Goal: Task Accomplishment & Management: Complete application form

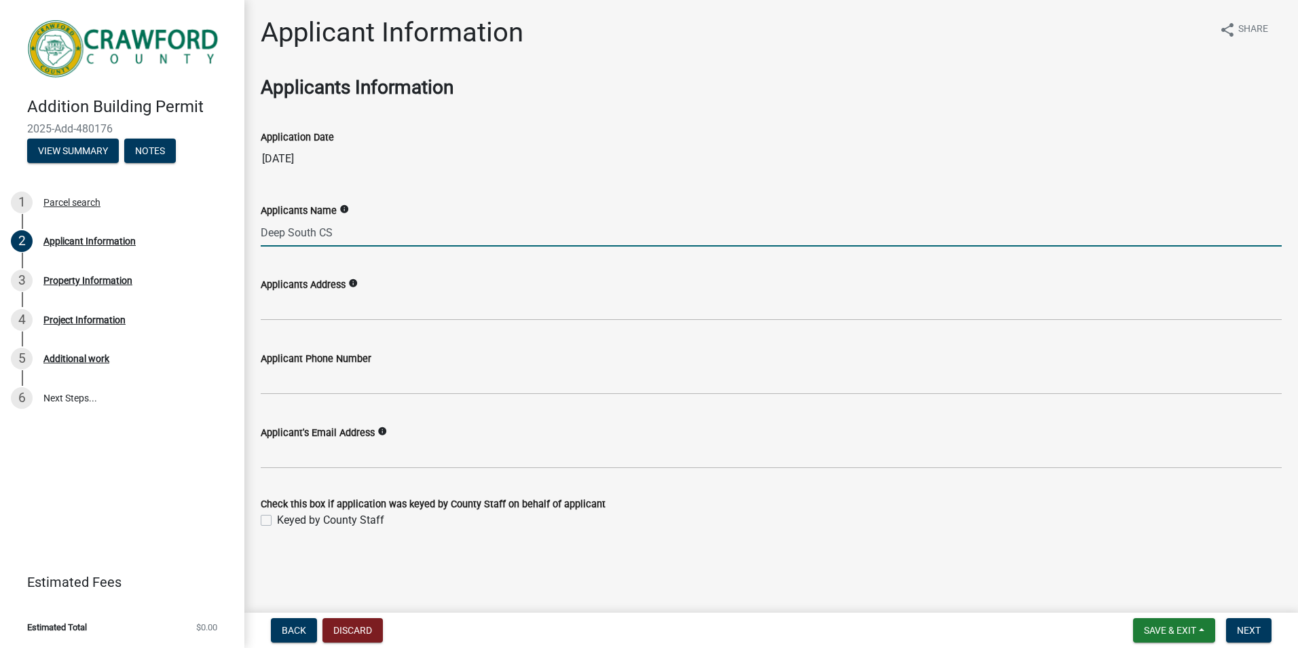
type input "Deep South CS"
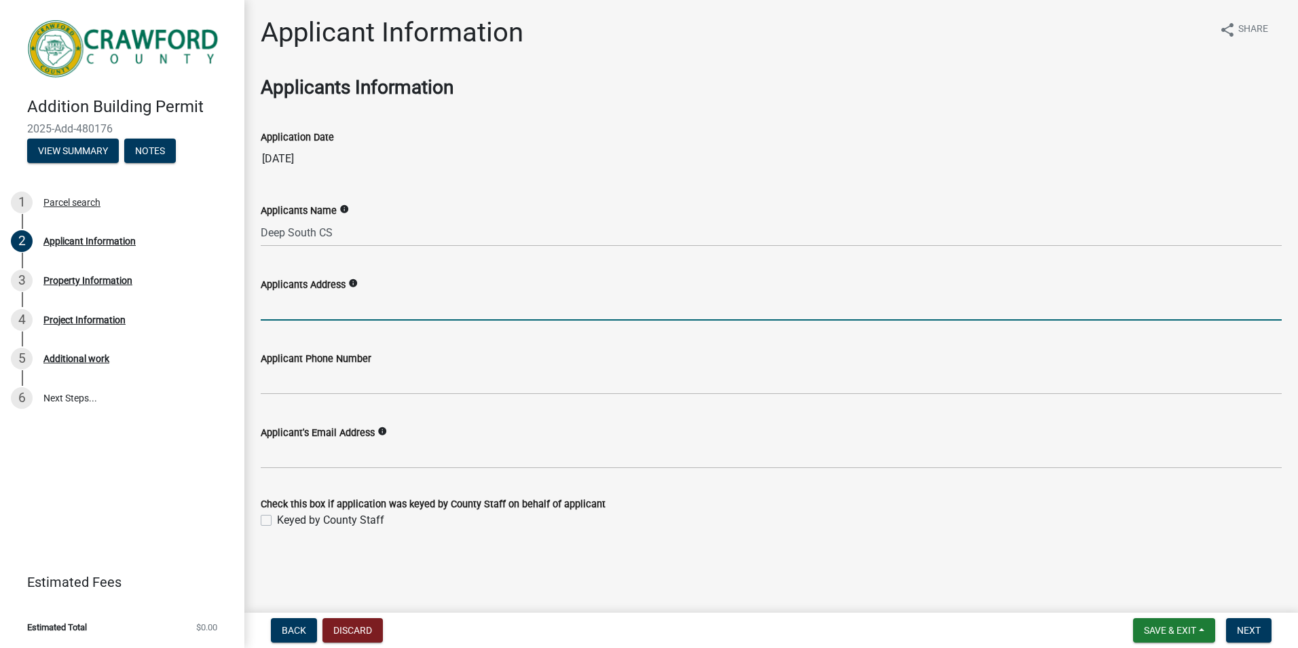
click at [300, 304] on input "Applicants Address" at bounding box center [771, 307] width 1021 height 28
type input "[STREET_ADDRESS]"
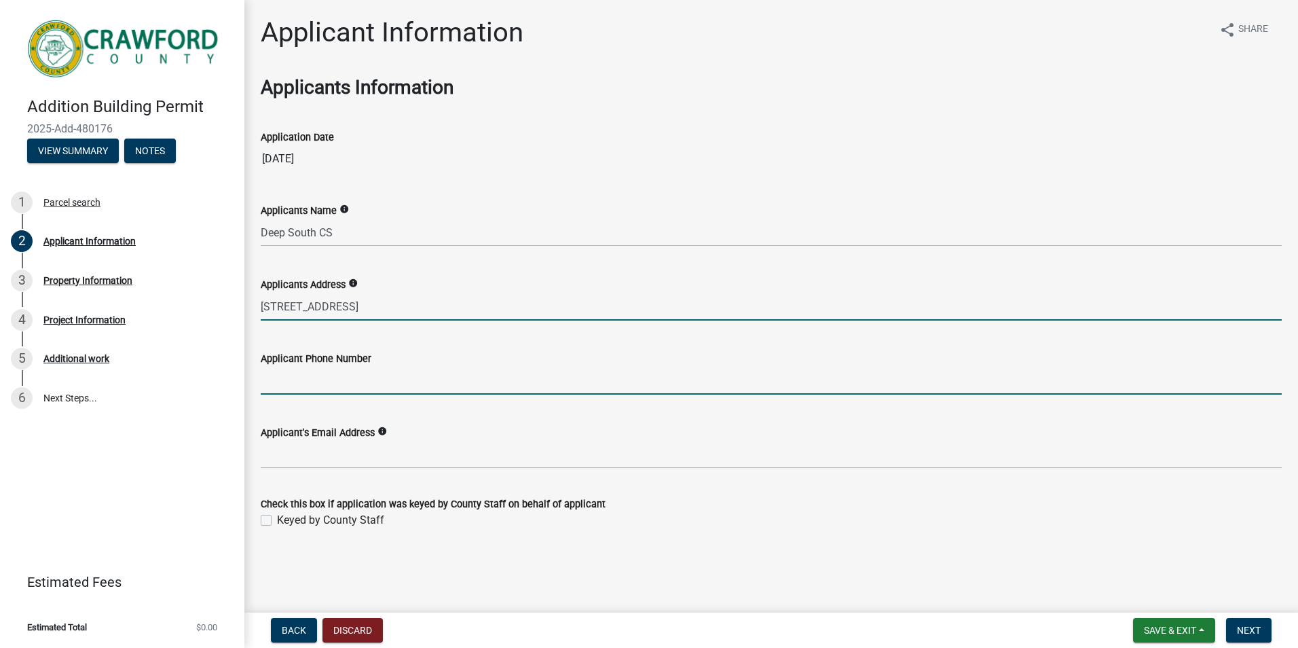
type input "4789733036"
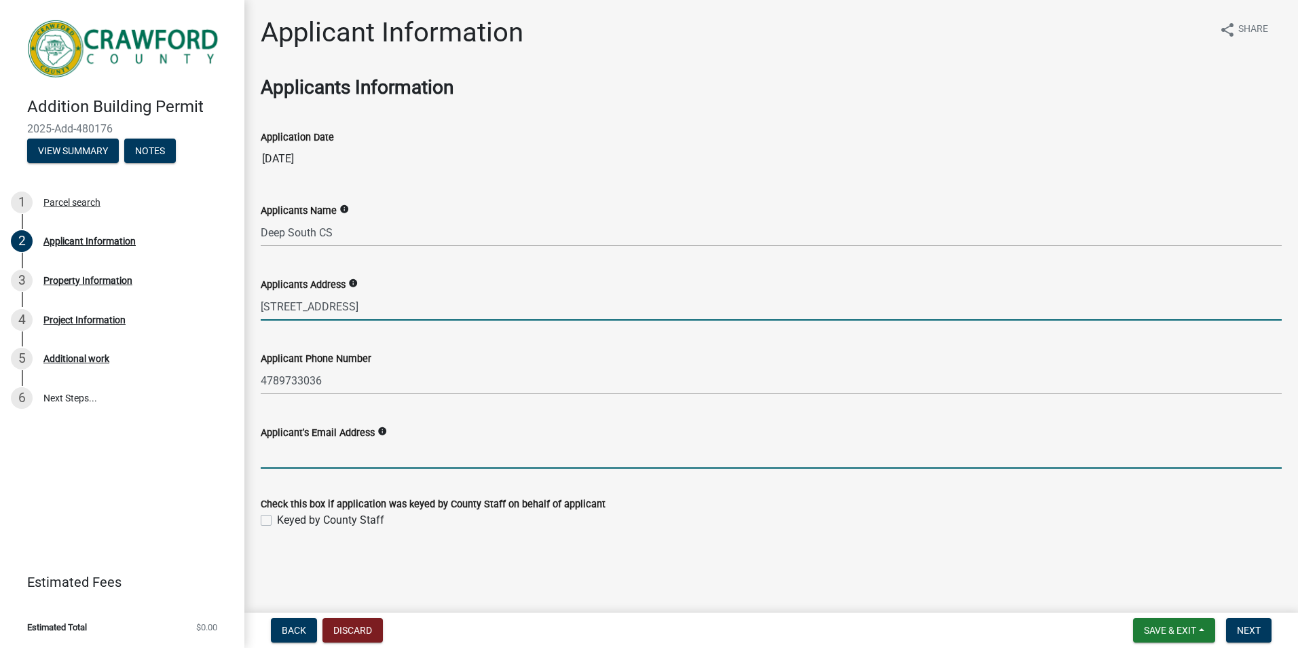
type input "[PERSON_NAME][EMAIL_ADDRESS][DOMAIN_NAME]"
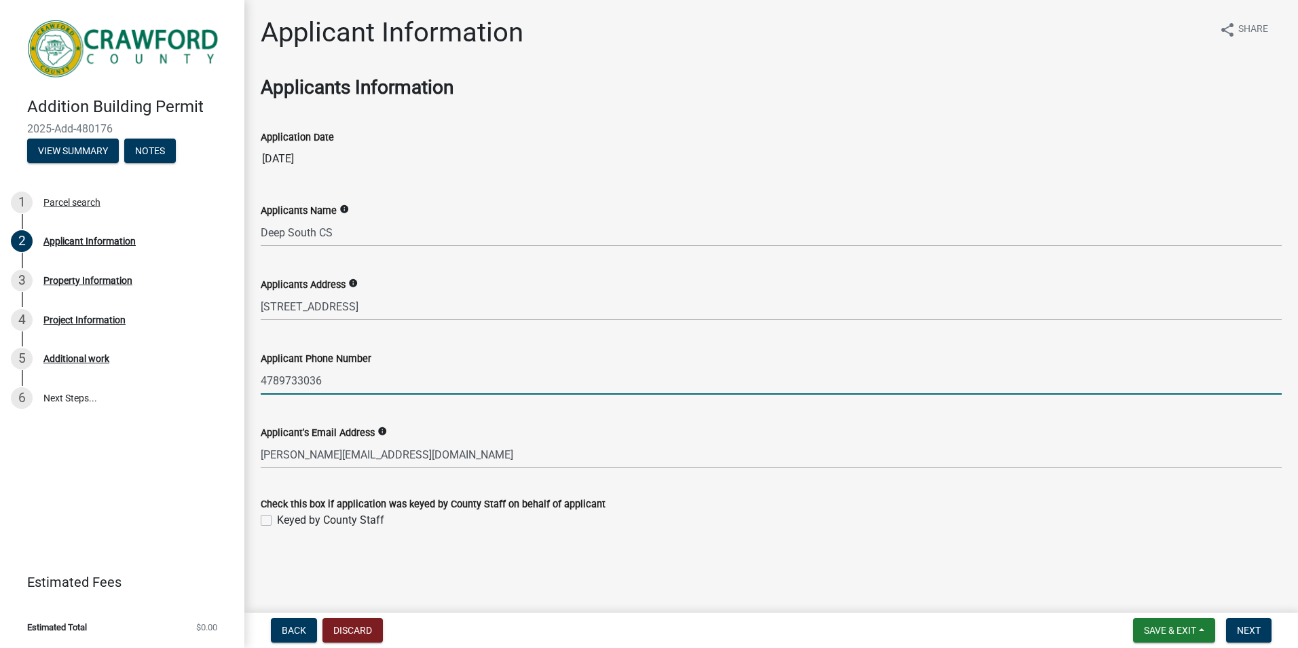
click at [323, 382] on input "4789733036" at bounding box center [771, 381] width 1021 height 28
type input "4789548552"
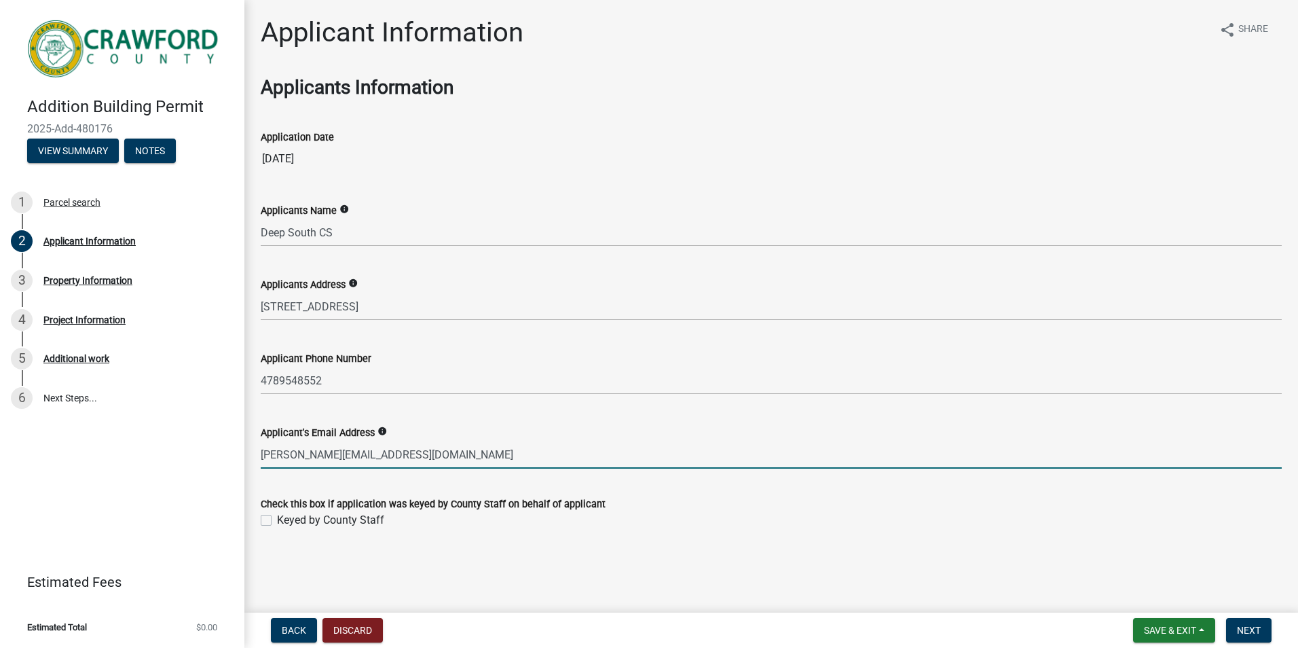
drag, startPoint x: 280, startPoint y: 454, endPoint x: 263, endPoint y: 454, distance: 17.0
click at [263, 454] on input "[PERSON_NAME][EMAIL_ADDRESS][DOMAIN_NAME]" at bounding box center [771, 455] width 1021 height 28
type input "[PERSON_NAME][EMAIL_ADDRESS][DOMAIN_NAME]"
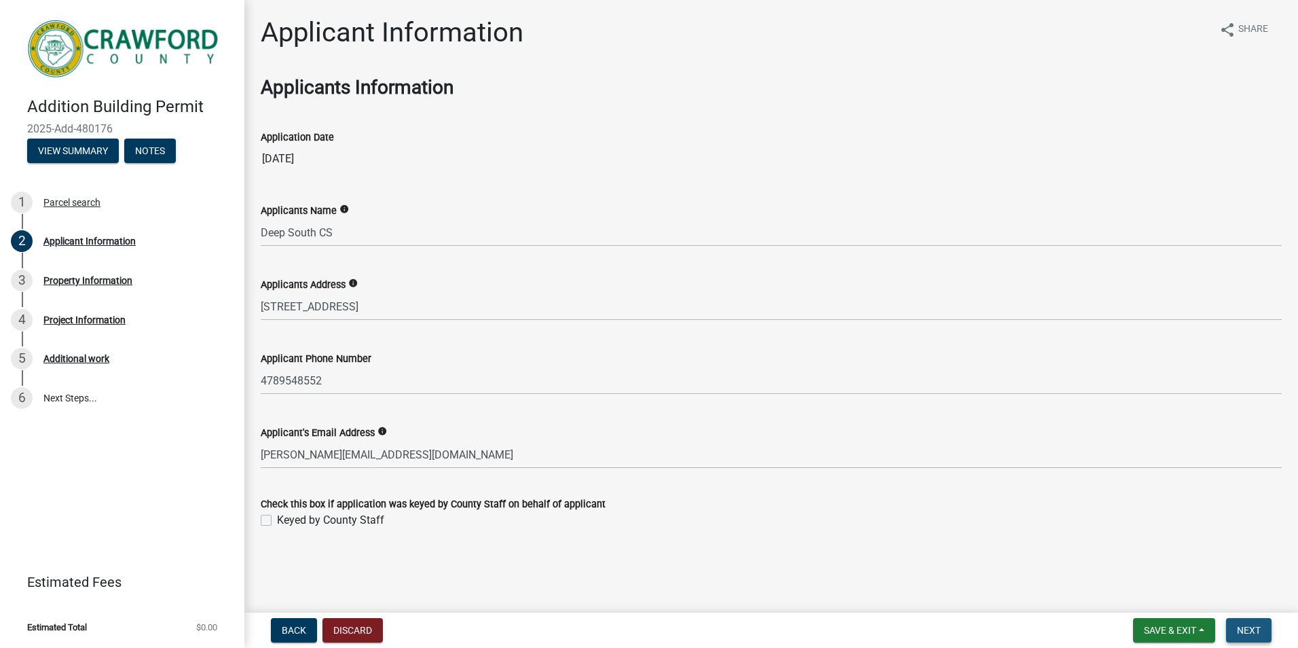
click at [1253, 633] on span "Next" at bounding box center [1249, 630] width 24 height 11
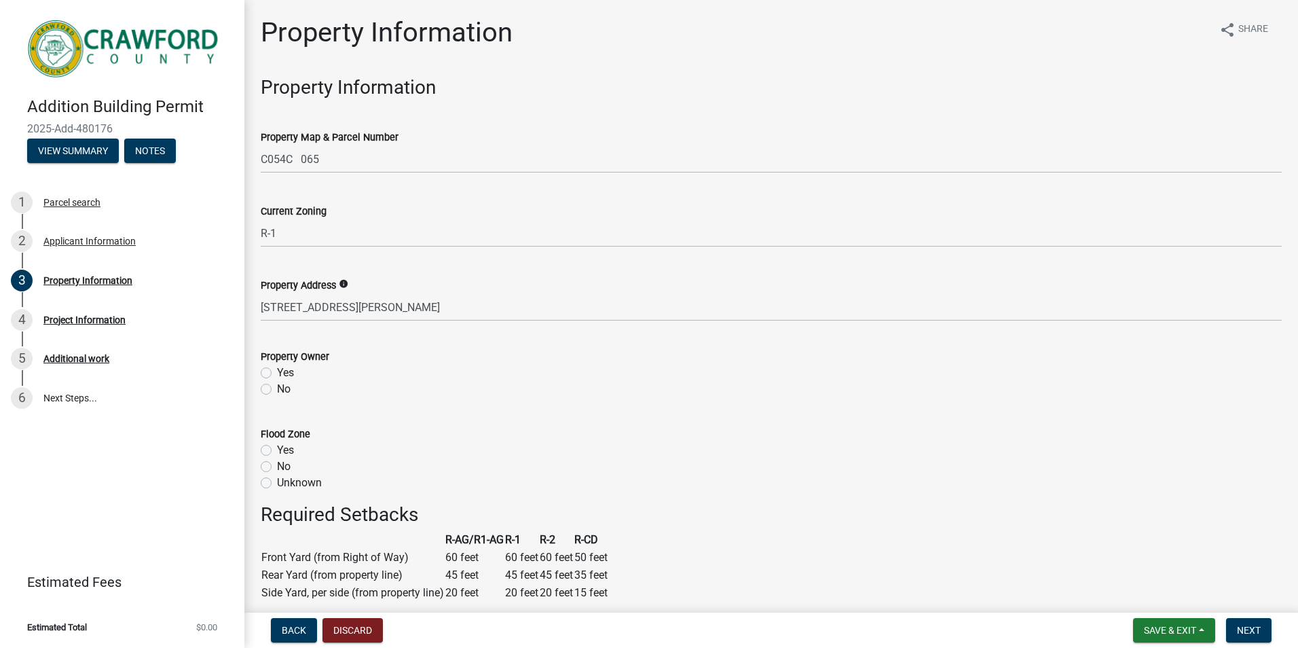
click at [277, 375] on label "Yes" at bounding box center [285, 373] width 17 height 16
click at [277, 373] on input "Yes" at bounding box center [281, 369] width 9 height 9
radio input "true"
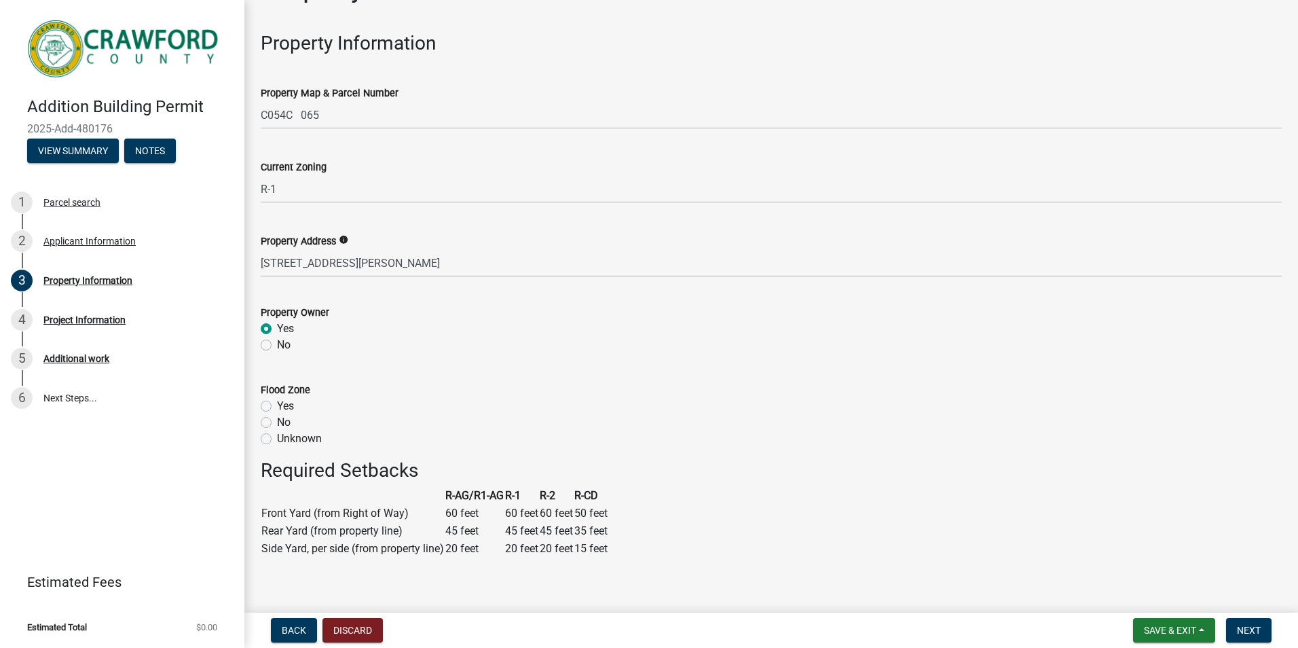
scroll to position [68, 0]
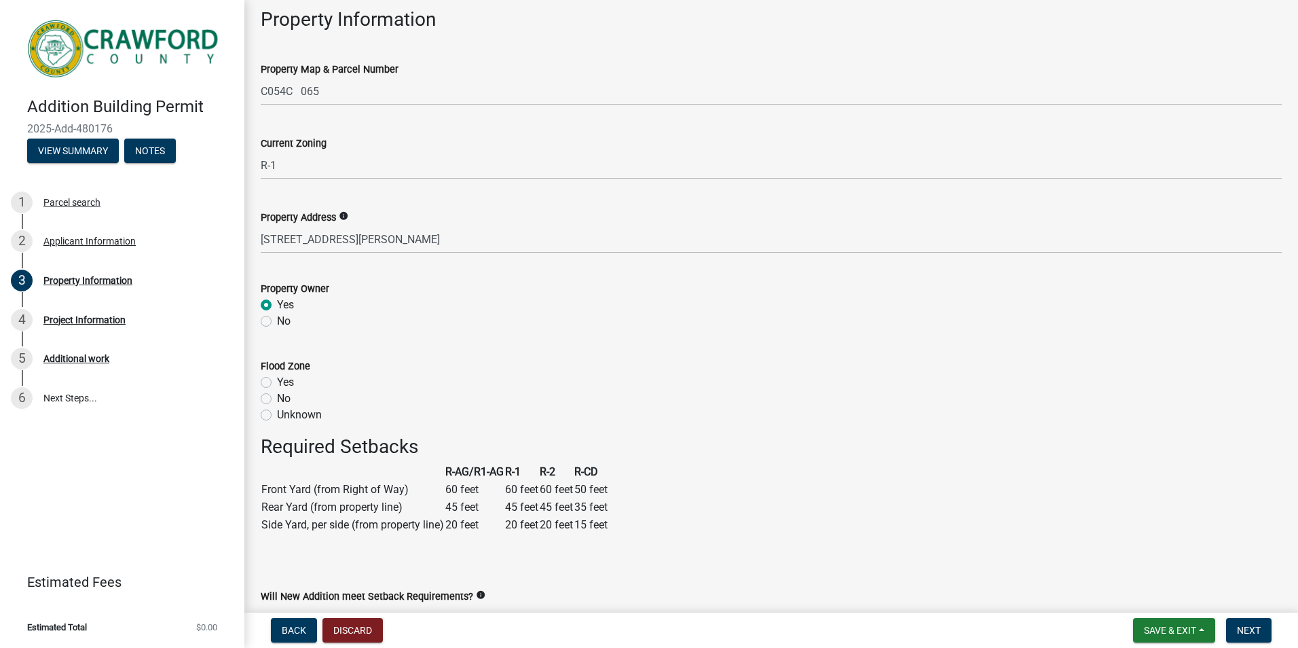
click at [277, 399] on label "No" at bounding box center [284, 398] width 14 height 16
click at [277, 399] on input "No" at bounding box center [281, 394] width 9 height 9
radio input "true"
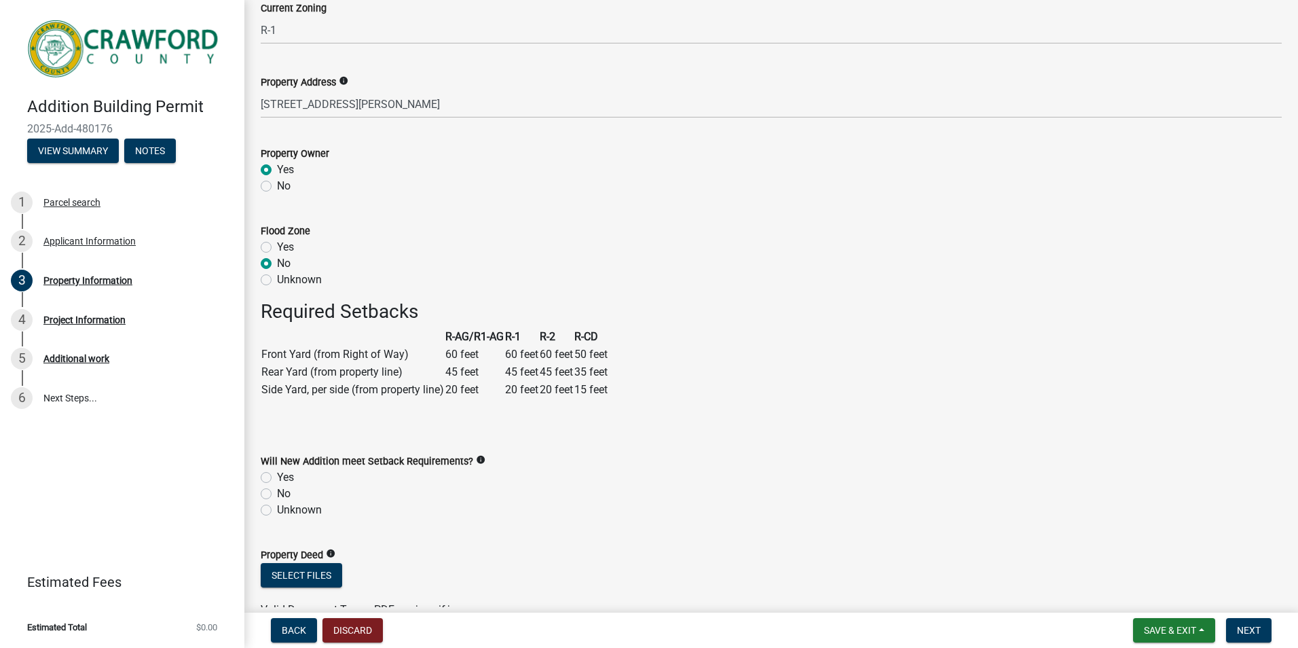
scroll to position [204, 0]
click at [277, 477] on label "Yes" at bounding box center [285, 477] width 17 height 16
click at [277, 477] on input "Yes" at bounding box center [281, 473] width 9 height 9
radio input "true"
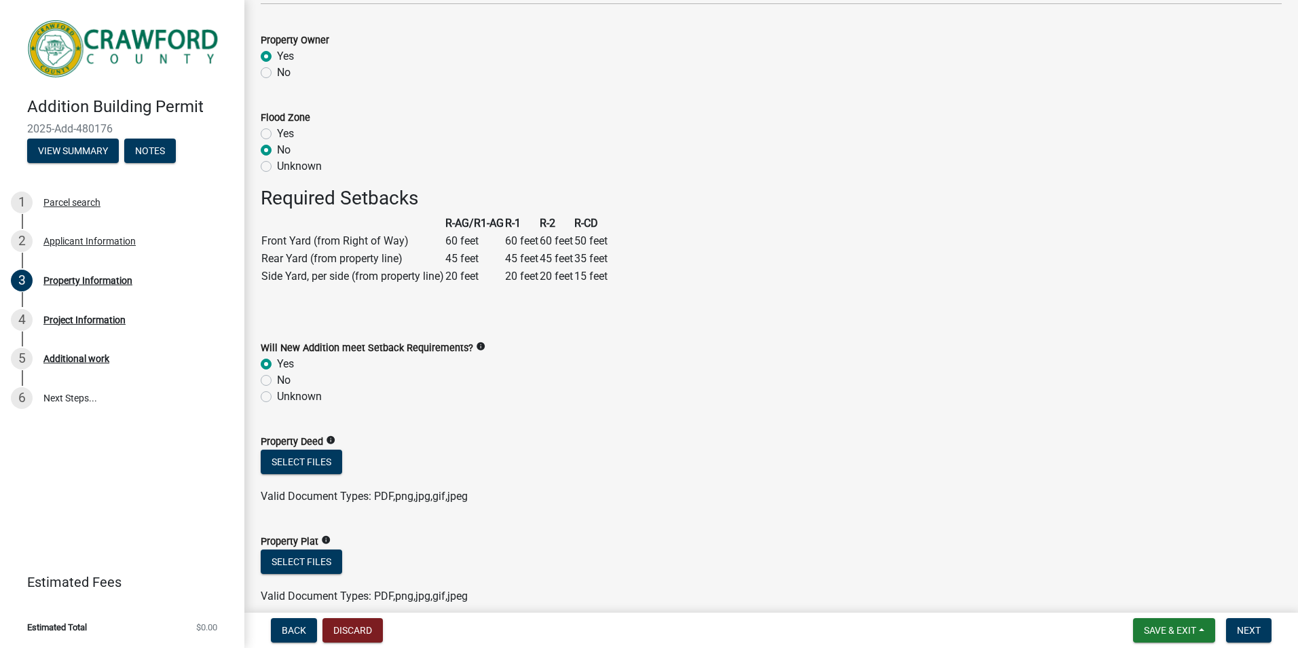
scroll to position [340, 0]
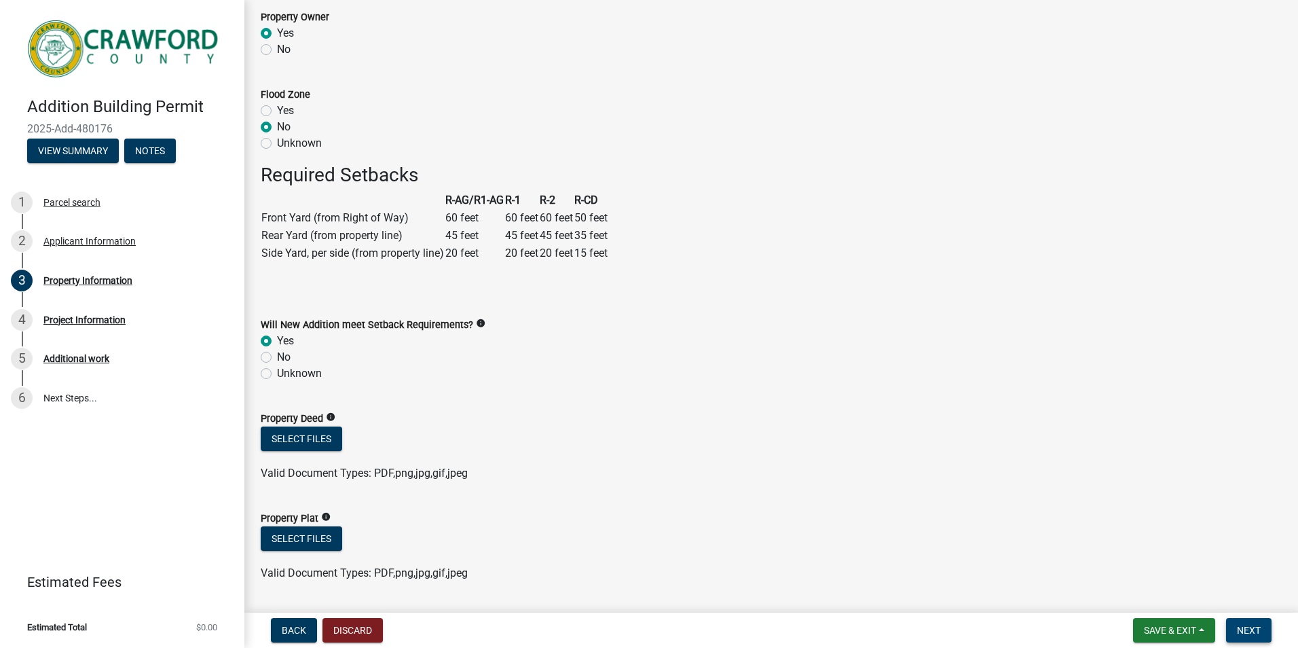
click at [1249, 628] on span "Next" at bounding box center [1249, 630] width 24 height 11
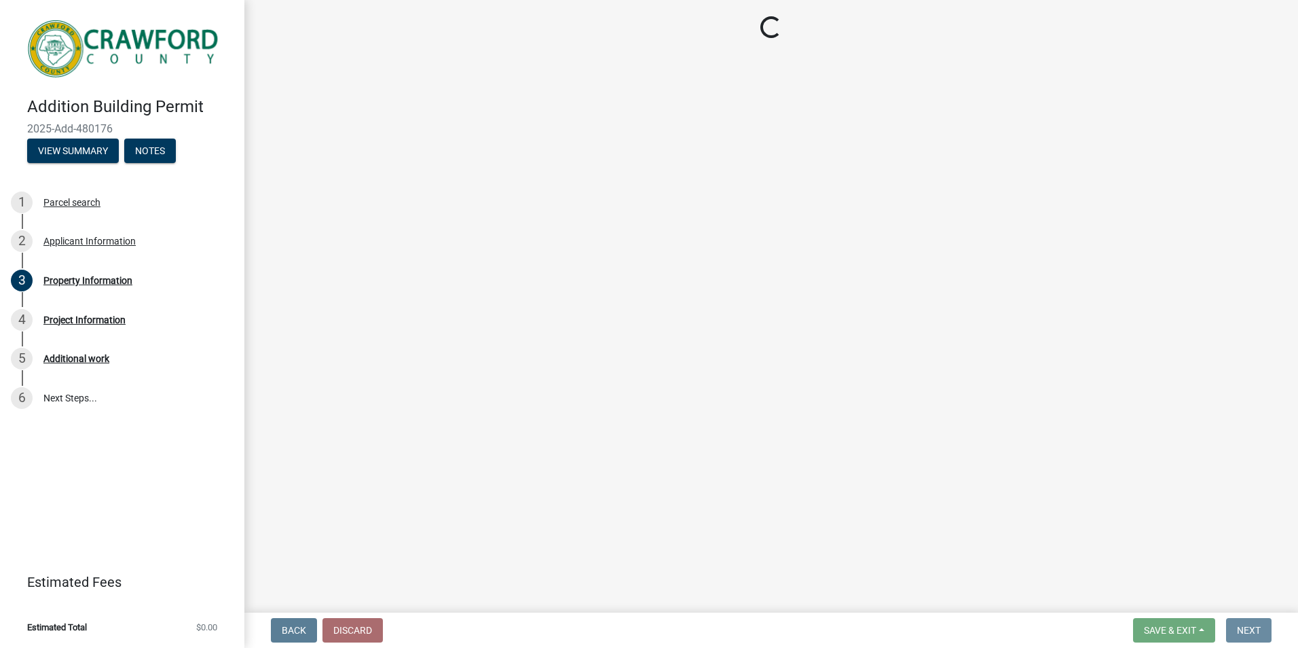
scroll to position [0, 0]
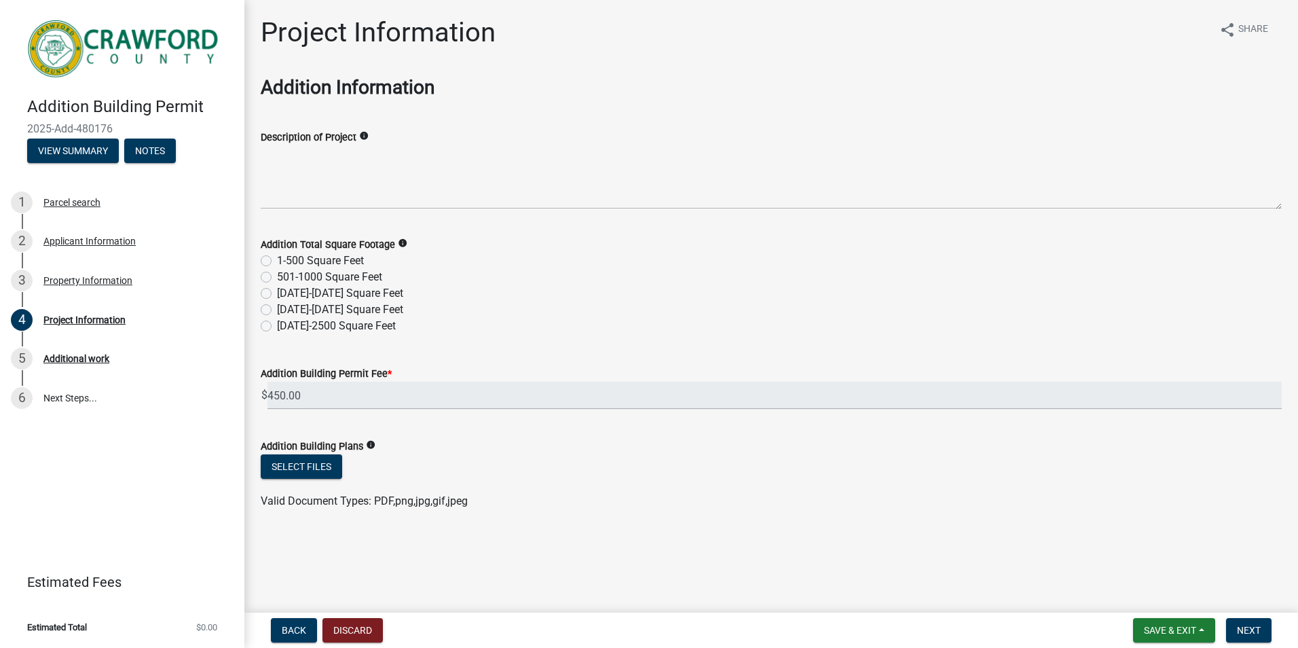
click at [277, 261] on label "1-500 Square Feet" at bounding box center [320, 261] width 87 height 16
click at [277, 261] on input "1-500 Square Feet" at bounding box center [281, 257] width 9 height 9
radio input "true"
click at [310, 471] on button "Select files" at bounding box center [301, 466] width 81 height 24
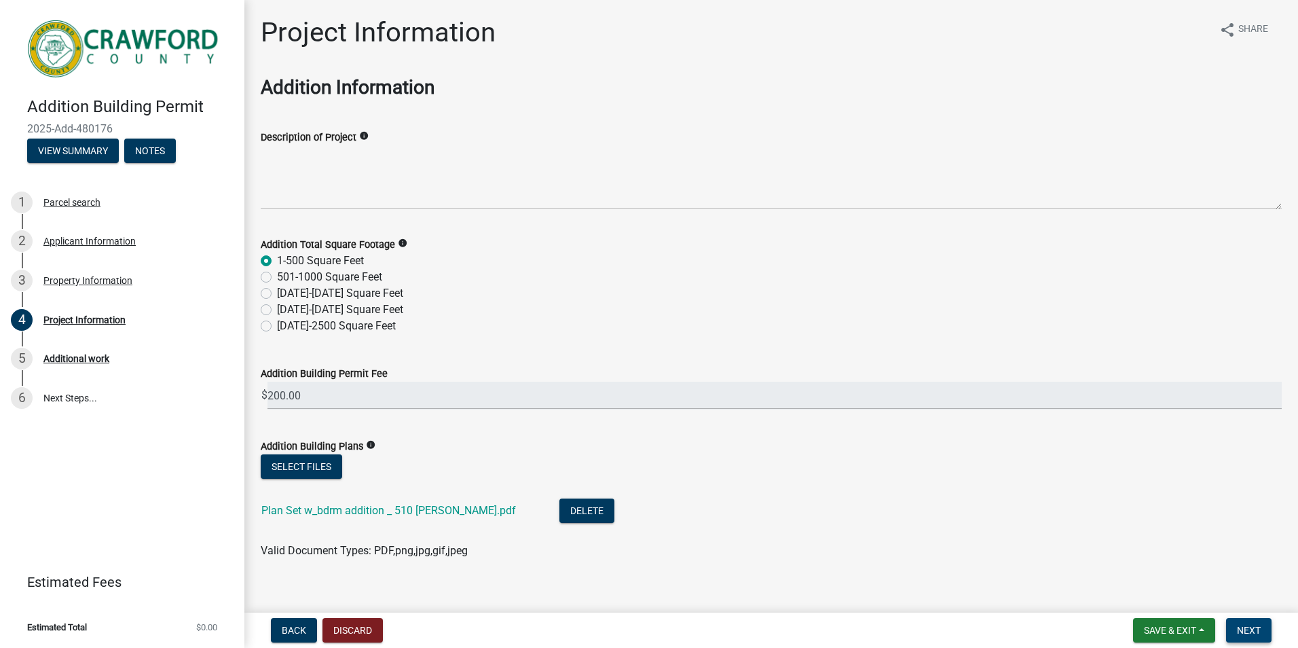
click at [1249, 632] on span "Next" at bounding box center [1249, 630] width 24 height 11
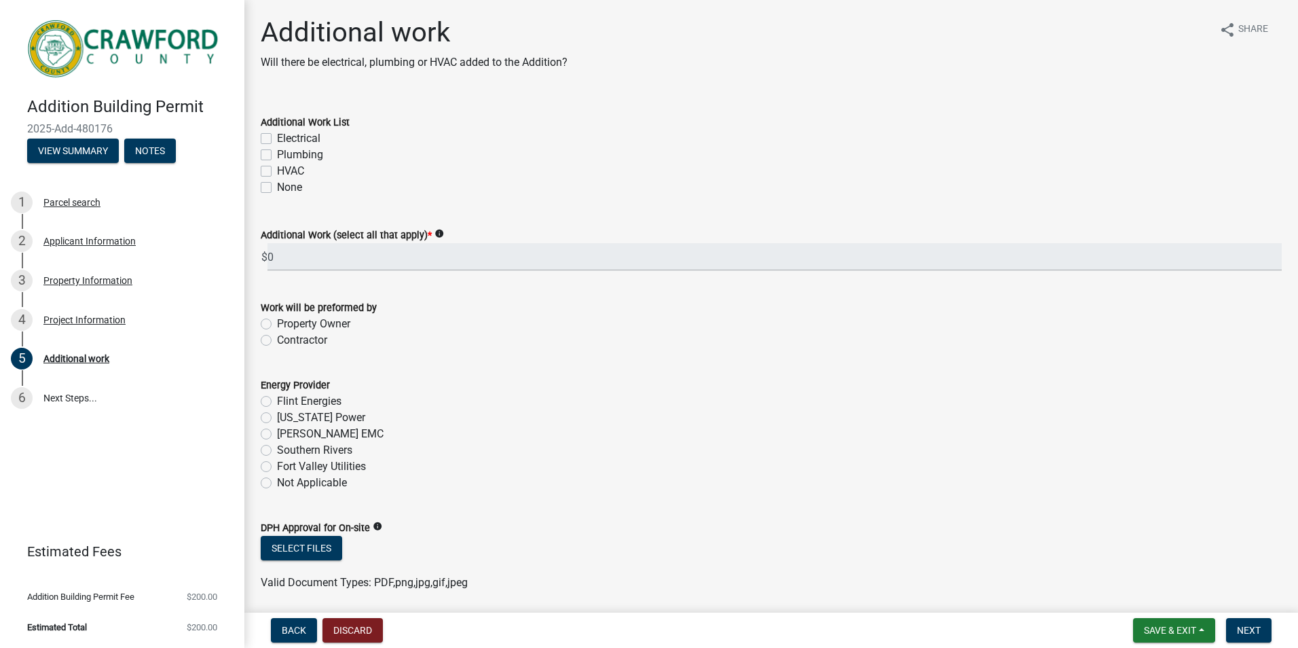
click at [277, 139] on label "Electrical" at bounding box center [298, 138] width 43 height 16
click at [277, 139] on input "Electrical" at bounding box center [281, 134] width 9 height 9
checkbox input "true"
checkbox input "false"
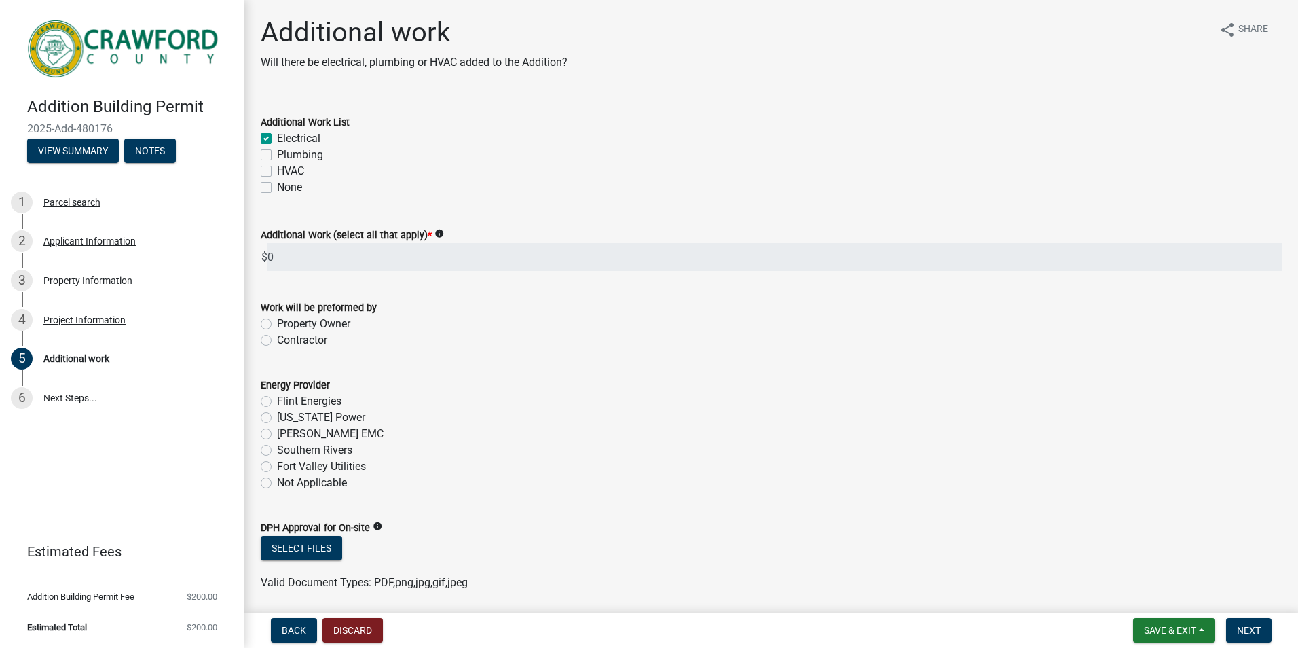
checkbox input "false"
click at [277, 153] on label "Plumbing" at bounding box center [300, 155] width 46 height 16
click at [277, 153] on input "Plumbing" at bounding box center [281, 151] width 9 height 9
checkbox input "true"
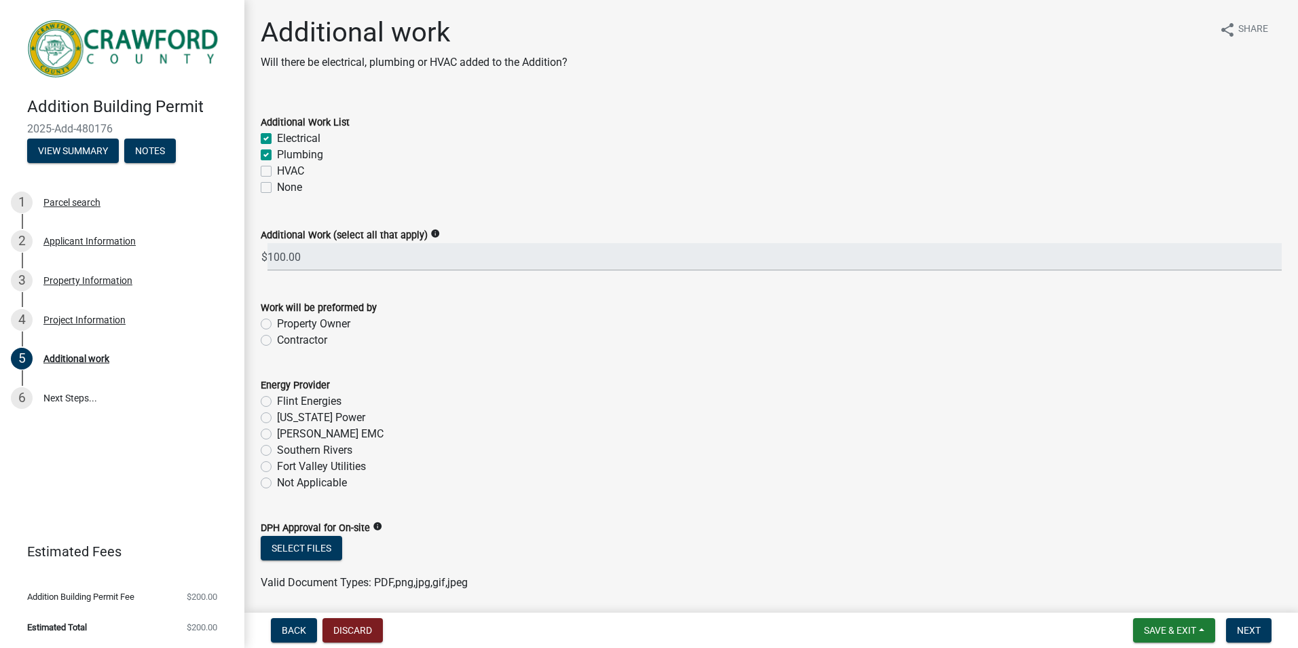
checkbox input "true"
checkbox input "false"
click at [277, 172] on label "HVAC" at bounding box center [290, 171] width 27 height 16
click at [277, 172] on input "HVAC" at bounding box center [281, 167] width 9 height 9
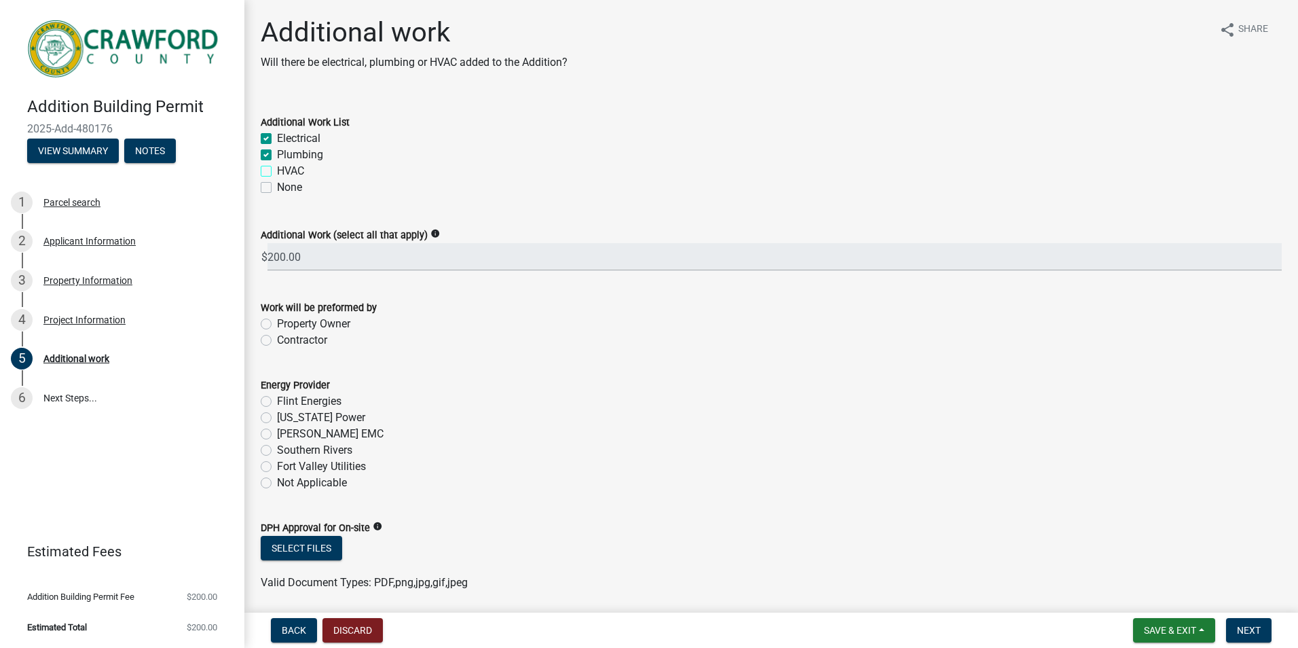
checkbox input "true"
checkbox input "false"
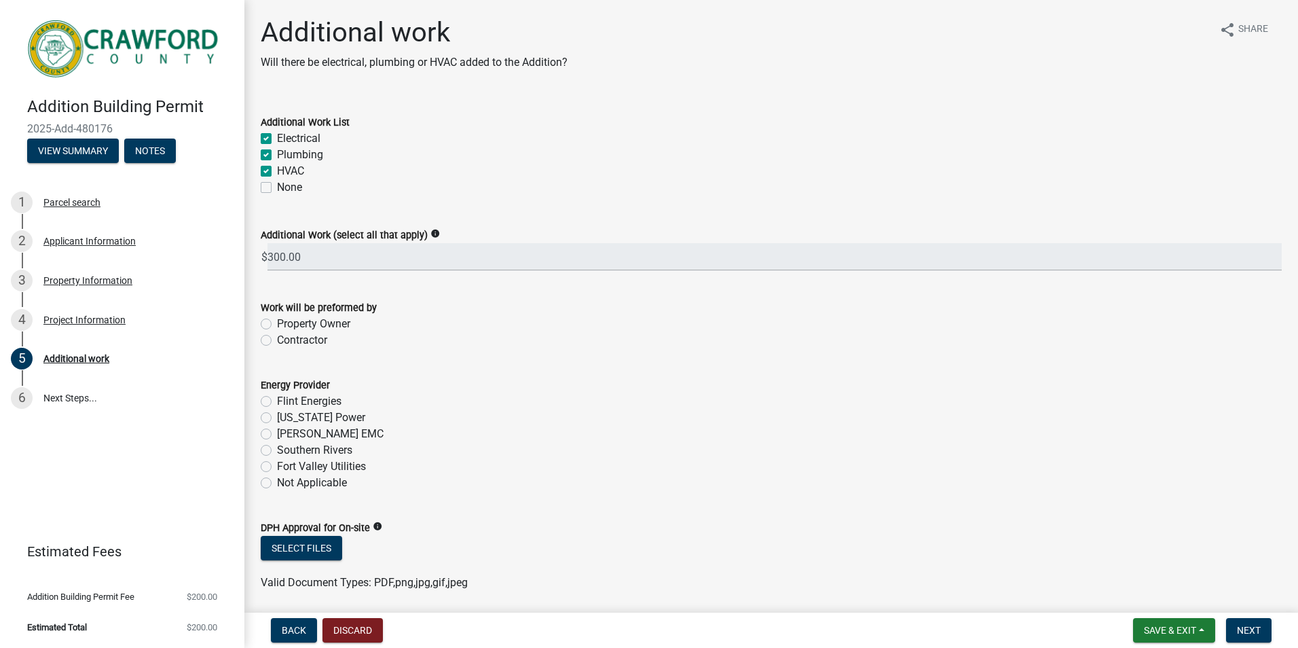
click at [277, 342] on label "Contractor" at bounding box center [302, 340] width 50 height 16
click at [277, 341] on input "Contractor" at bounding box center [281, 336] width 9 height 9
radio input "true"
click at [377, 524] on icon "info" at bounding box center [378, 527] width 10 height 10
click at [277, 417] on label "[US_STATE] Power" at bounding box center [321, 417] width 88 height 16
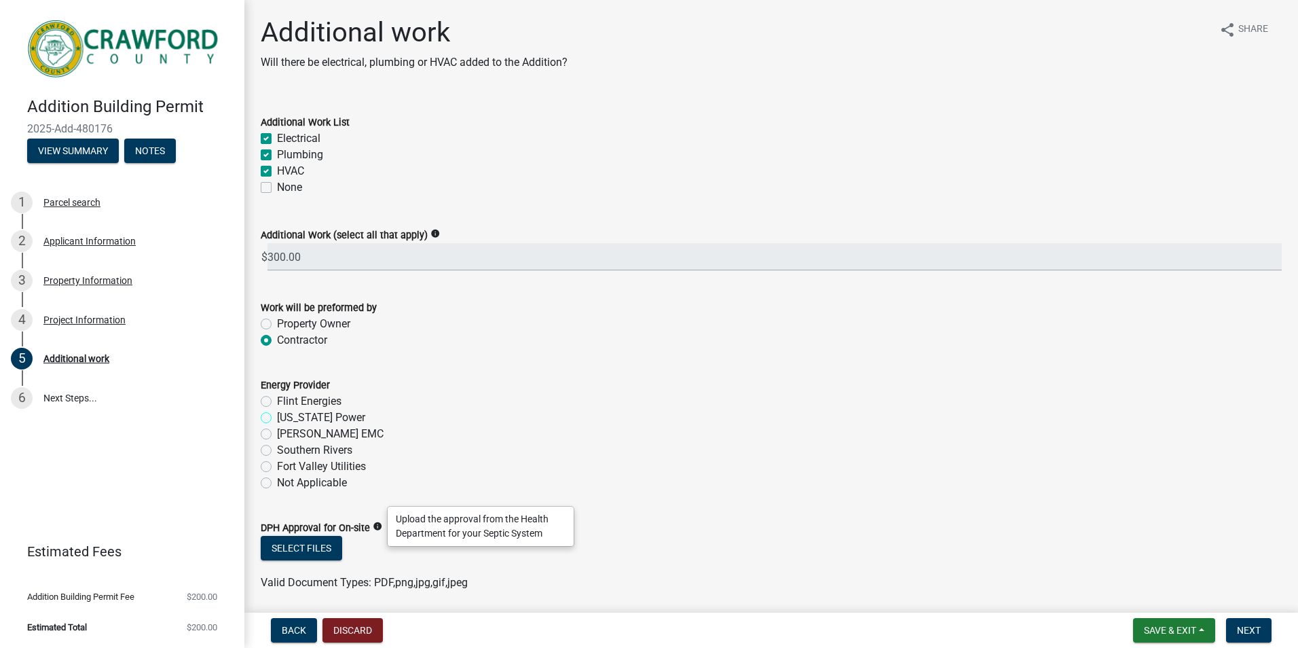
click at [277, 417] on input "[US_STATE] Power" at bounding box center [281, 413] width 9 height 9
radio input "true"
click at [1258, 633] on span "Next" at bounding box center [1249, 630] width 24 height 11
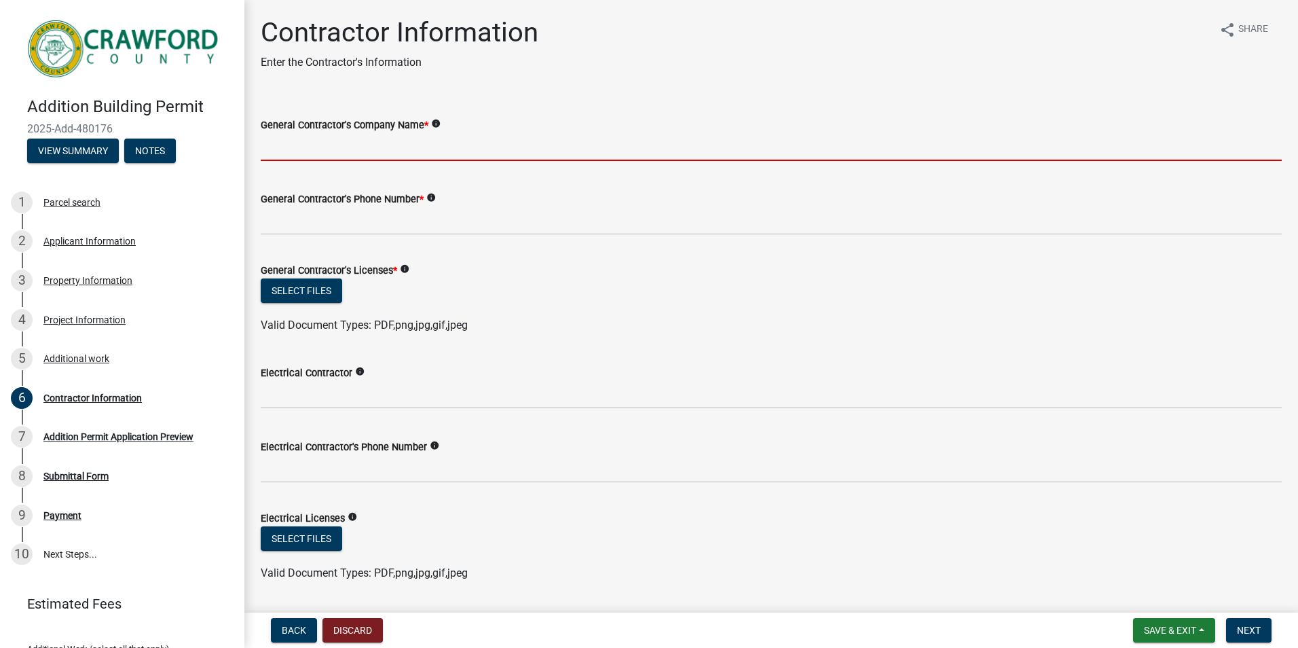
click at [329, 151] on input "General Contractor's Company Name *" at bounding box center [771, 147] width 1021 height 28
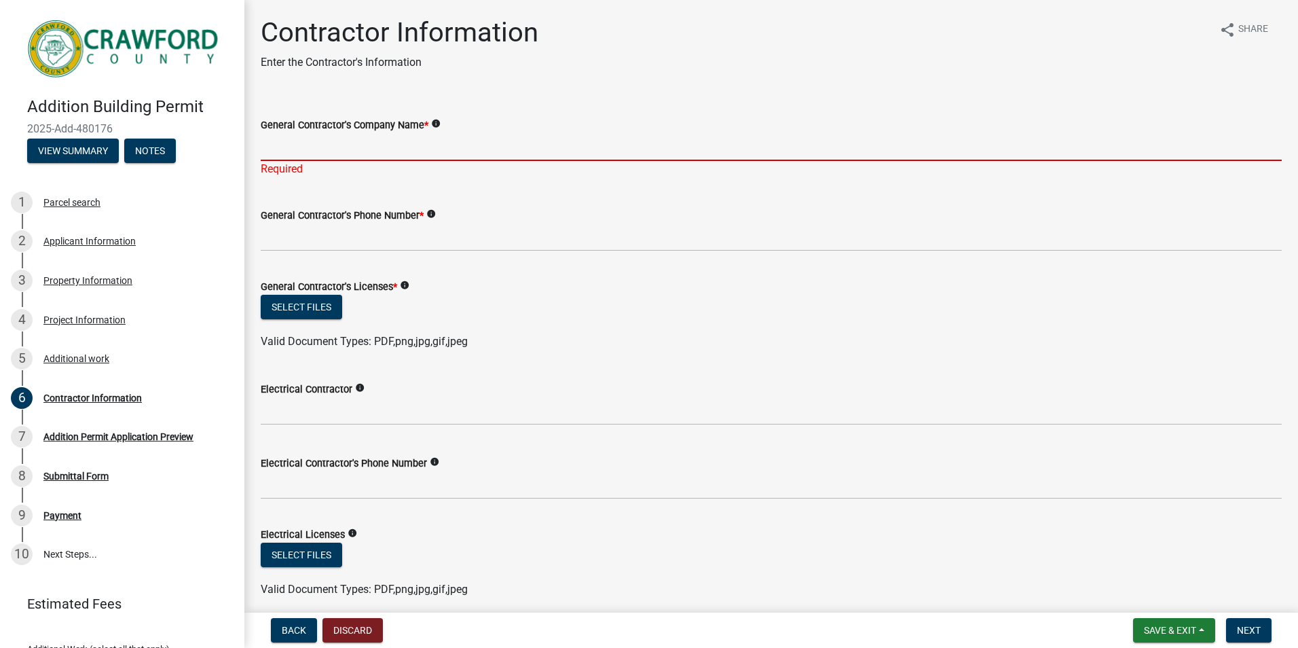
drag, startPoint x: 738, startPoint y: 414, endPoint x: 291, endPoint y: 150, distance: 519.3
click at [291, 150] on input "General Contractor's Company Name *" at bounding box center [771, 147] width 1021 height 28
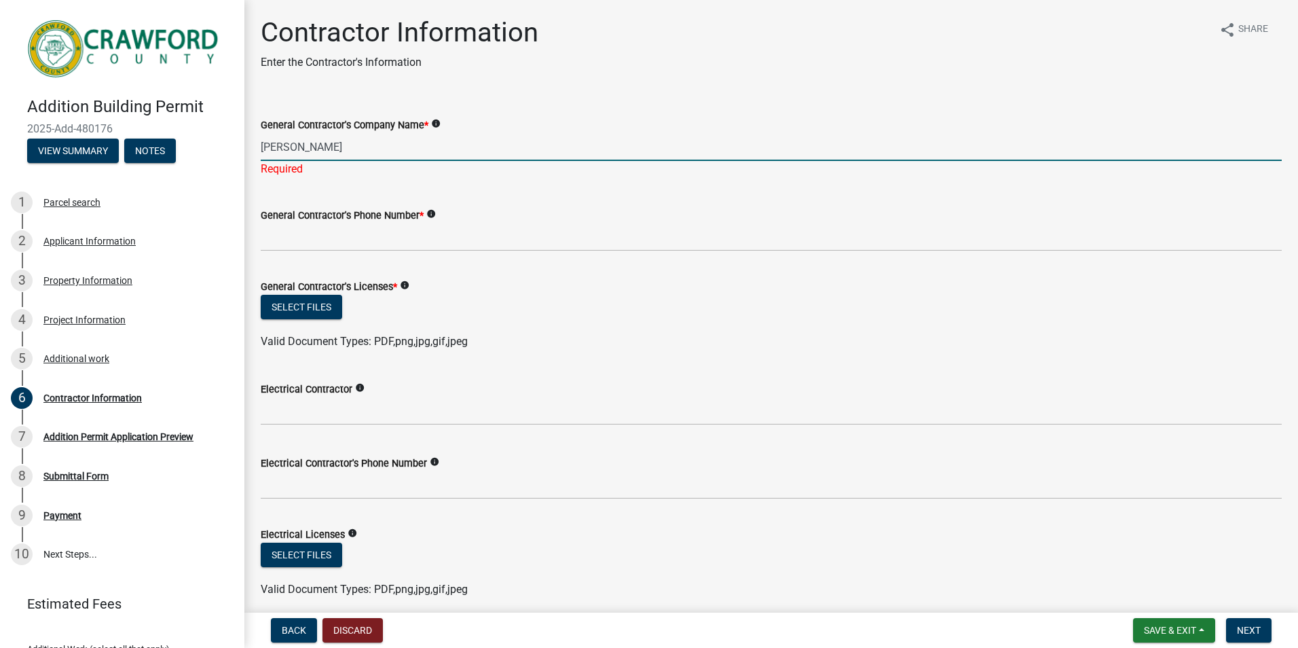
type input "[PERSON_NAME]"
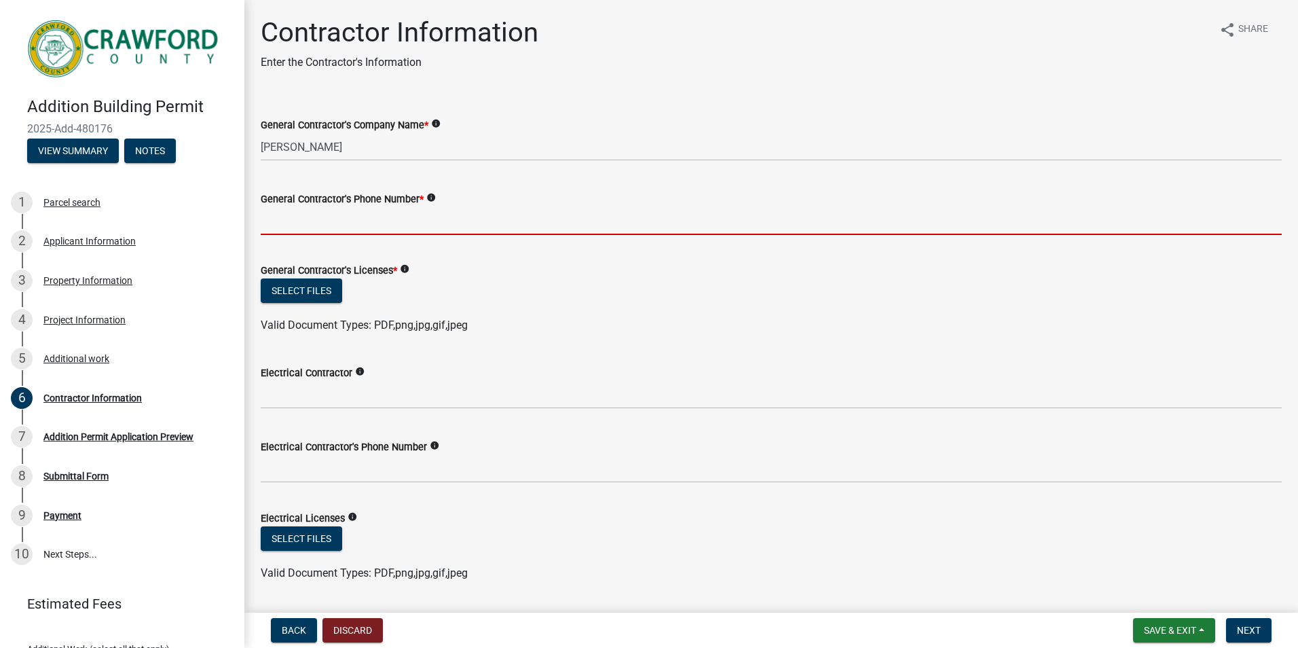
click at [370, 236] on wm-data-entity-input "General Contractor's Phone Number * info" at bounding box center [771, 209] width 1021 height 74
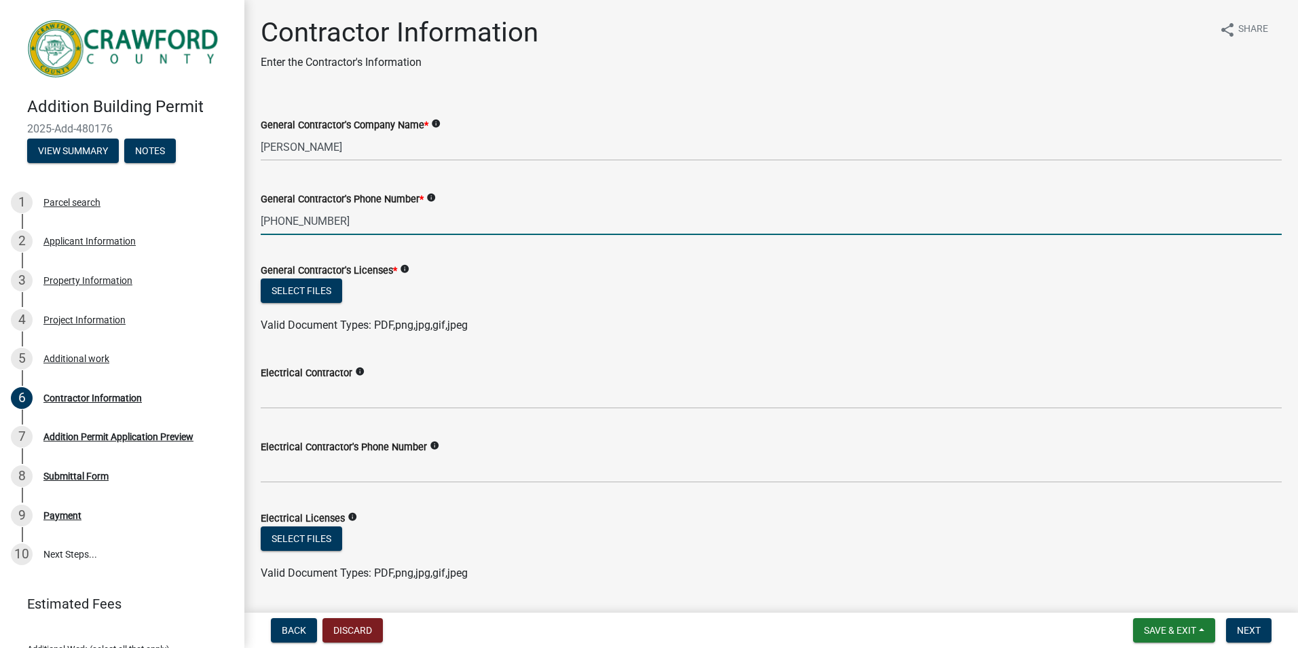
type input "[PHONE_NUMBER]"
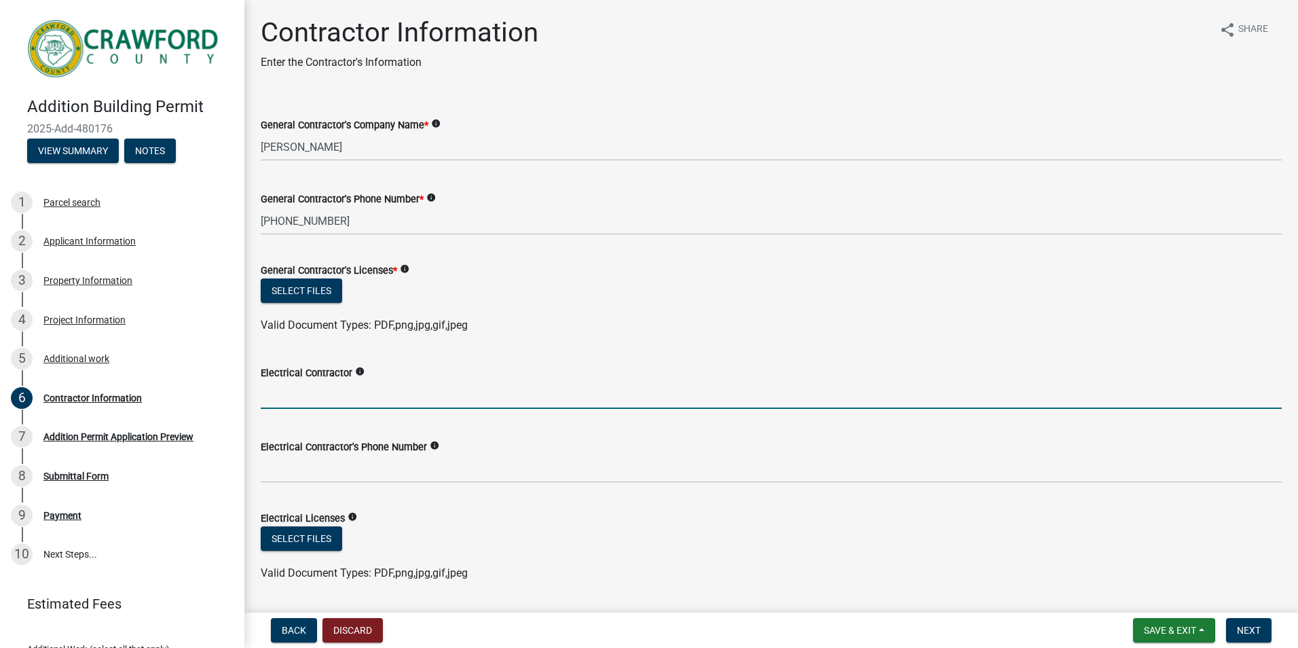
click at [316, 393] on input "Electrical Contractor" at bounding box center [771, 395] width 1021 height 28
